Goal: Task Accomplishment & Management: Use online tool/utility

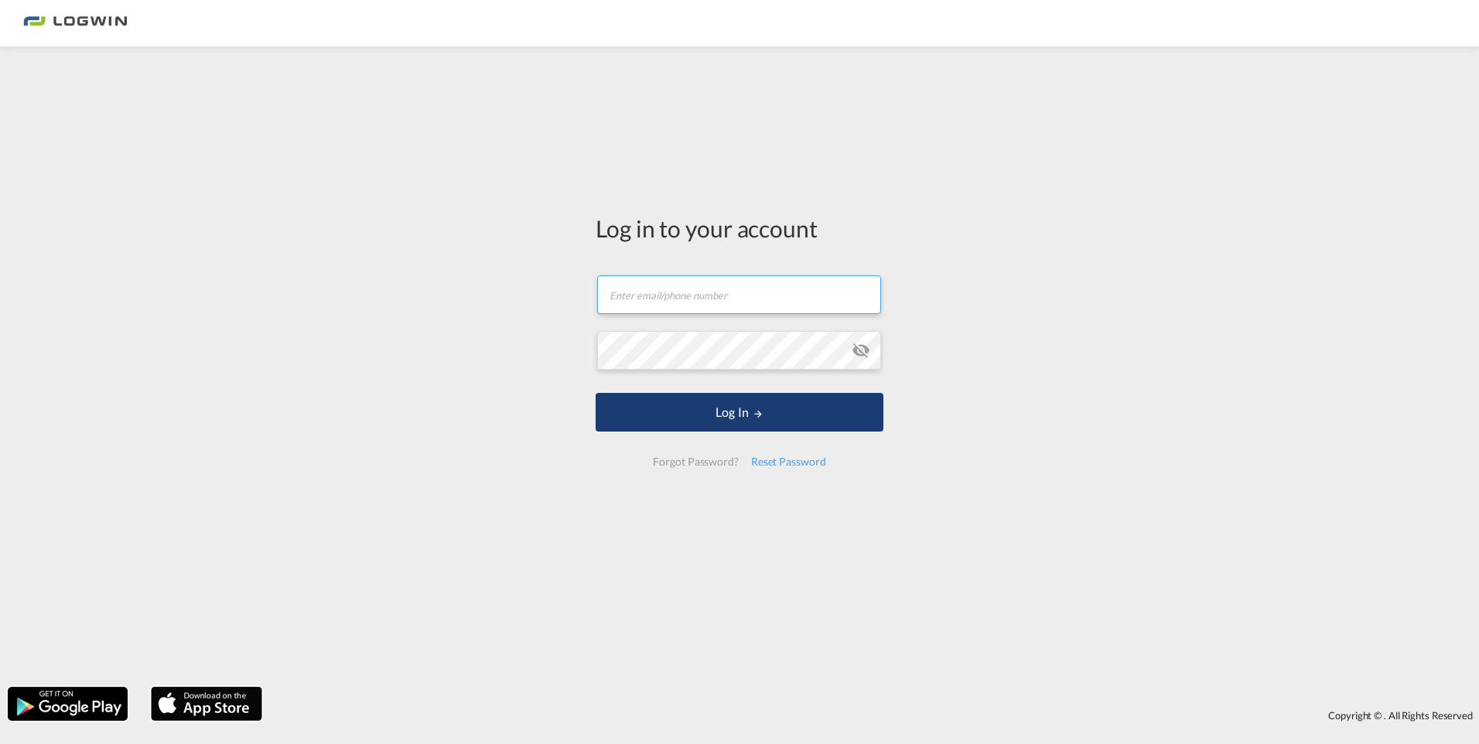
type input "[PERSON_NAME][EMAIL_ADDRESS][DOMAIN_NAME]"
click at [772, 414] on button "Log In" at bounding box center [740, 412] width 288 height 39
